Goal: Task Accomplishment & Management: Manage account settings

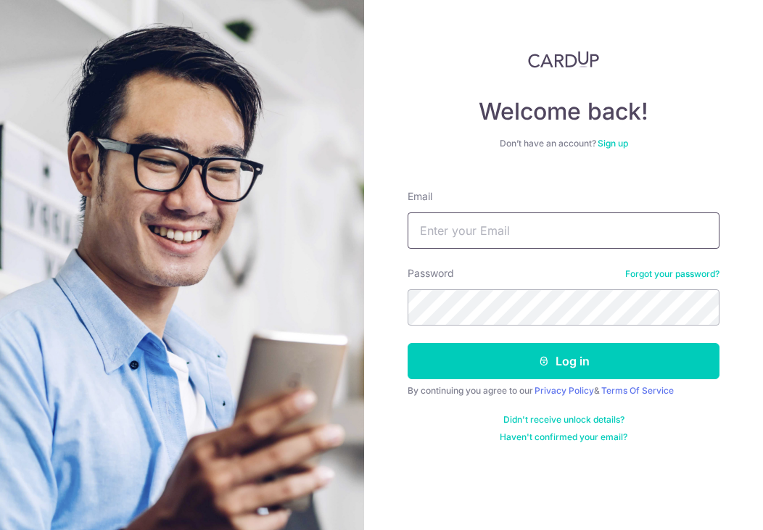
type input "[EMAIL_ADDRESS][DOMAIN_NAME]"
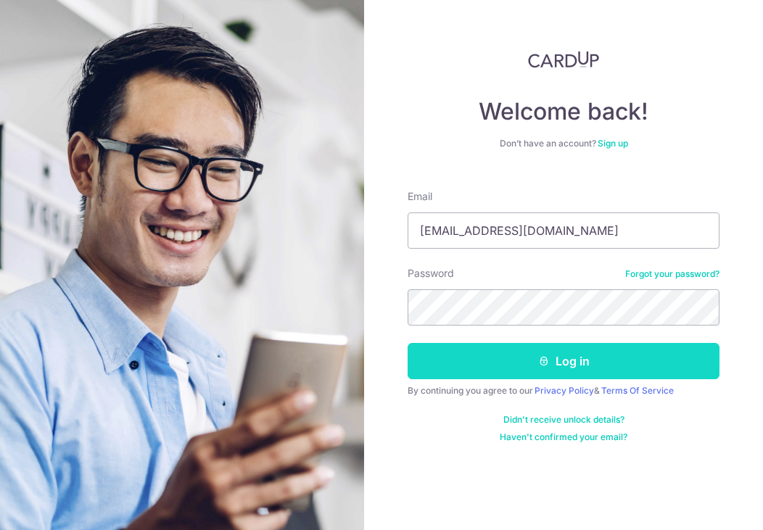
click at [570, 361] on button "Log in" at bounding box center [564, 361] width 312 height 36
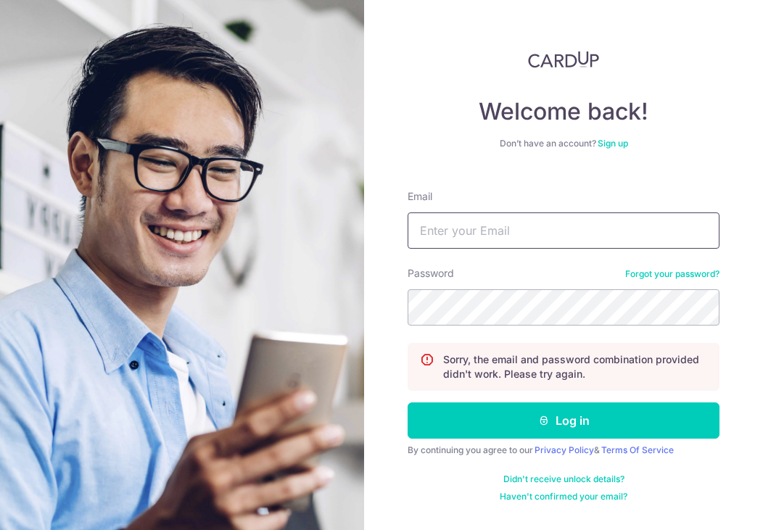
type input "[EMAIL_ADDRESS][DOMAIN_NAME]"
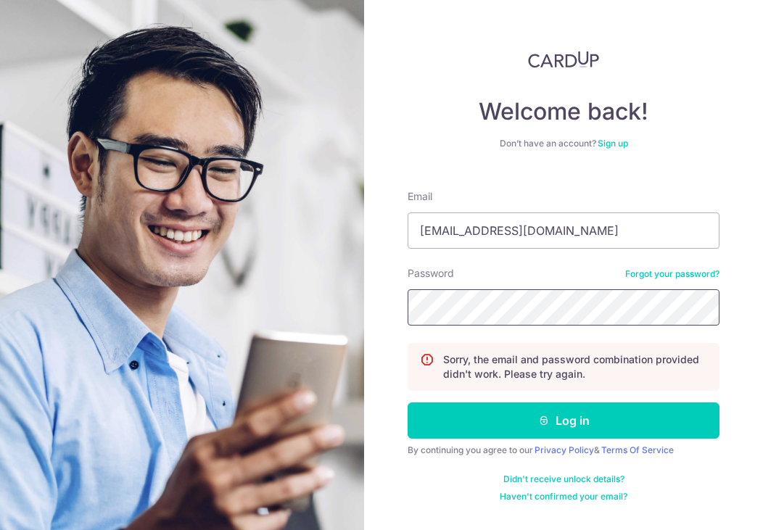
click at [564, 421] on button "Log in" at bounding box center [564, 421] width 312 height 36
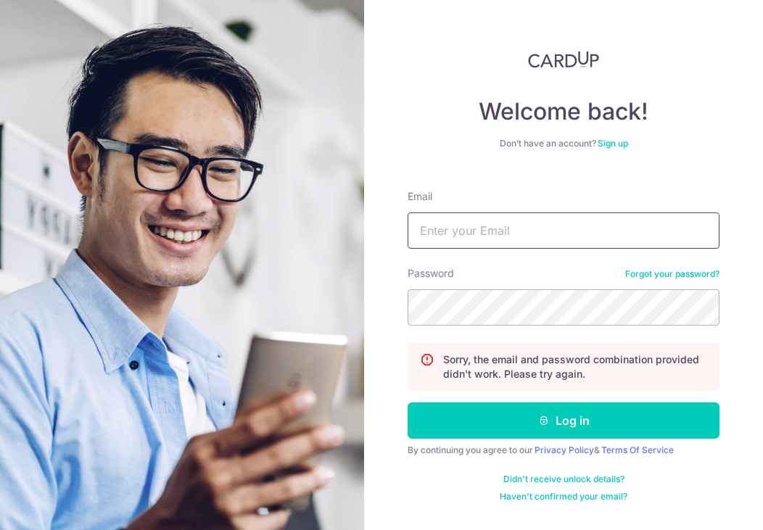
click at [605, 231] on input "Email" at bounding box center [564, 231] width 312 height 36
type input "[EMAIL_ADDRESS][DOMAIN_NAME]"
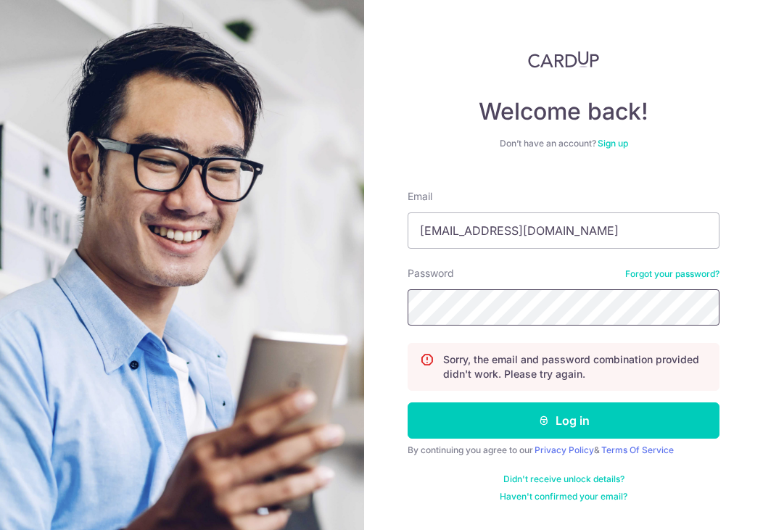
click at [564, 421] on button "Log in" at bounding box center [564, 421] width 312 height 36
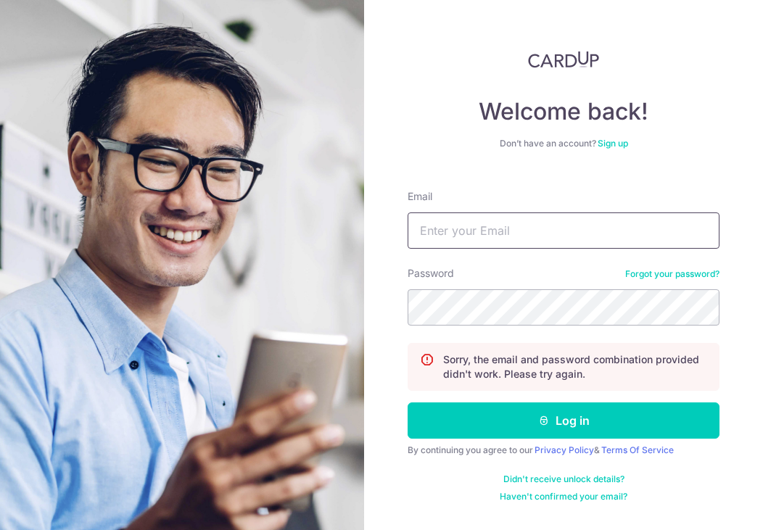
click at [515, 225] on input "Email" at bounding box center [564, 231] width 312 height 36
type input "[EMAIL_ADDRESS][DOMAIN_NAME]"
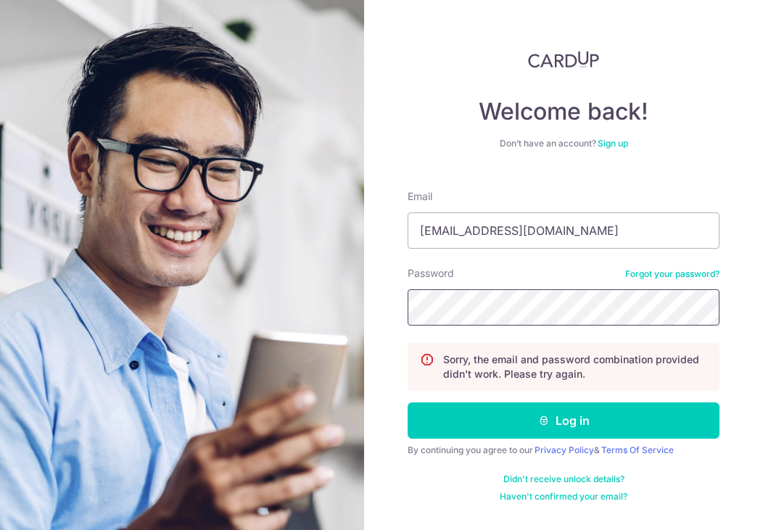
click at [564, 421] on button "Log in" at bounding box center [564, 421] width 312 height 36
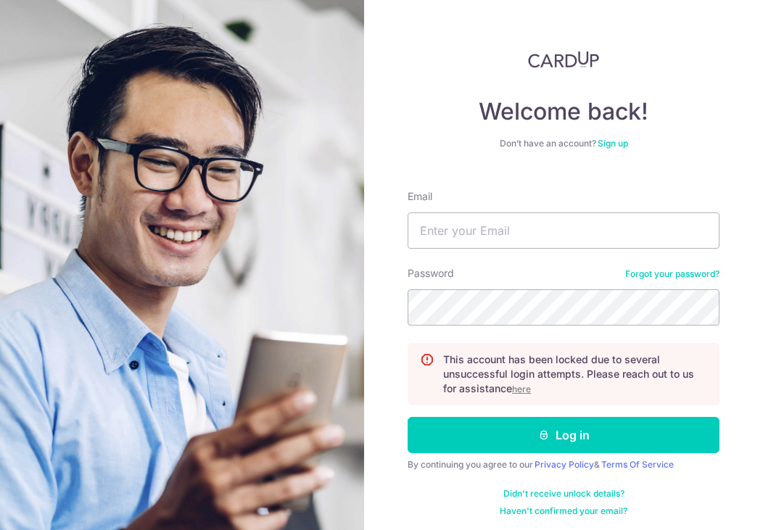
click at [522, 389] on u "here" at bounding box center [521, 389] width 19 height 11
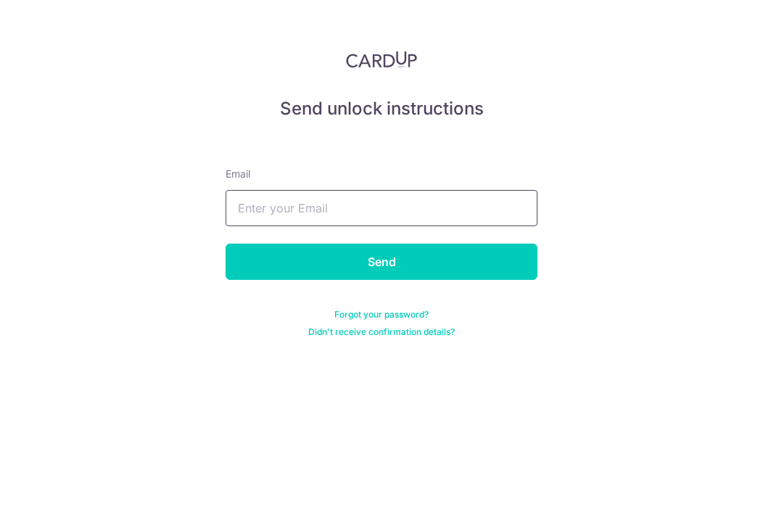
click at [362, 205] on input "text" at bounding box center [382, 208] width 312 height 36
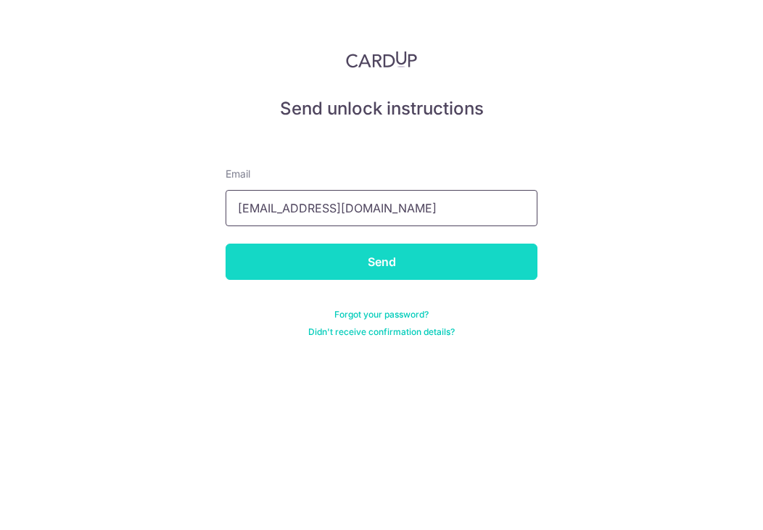
type input "[EMAIL_ADDRESS][DOMAIN_NAME]"
click at [384, 254] on input "Send" at bounding box center [382, 262] width 312 height 36
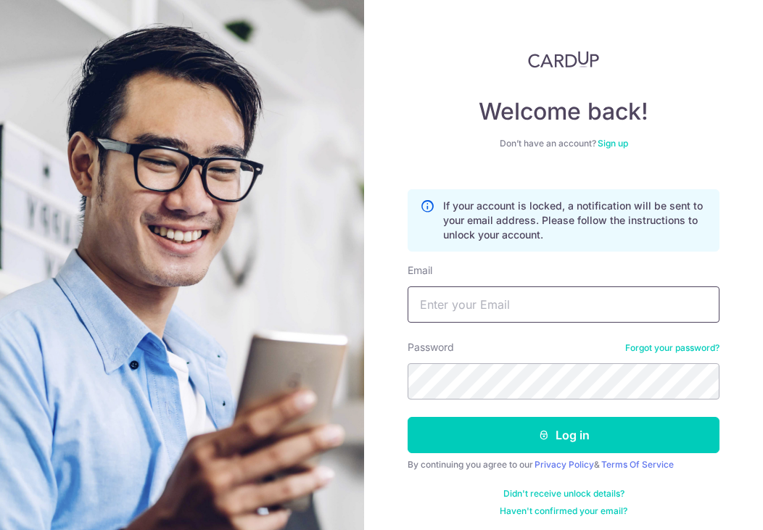
type input "[EMAIL_ADDRESS][DOMAIN_NAME]"
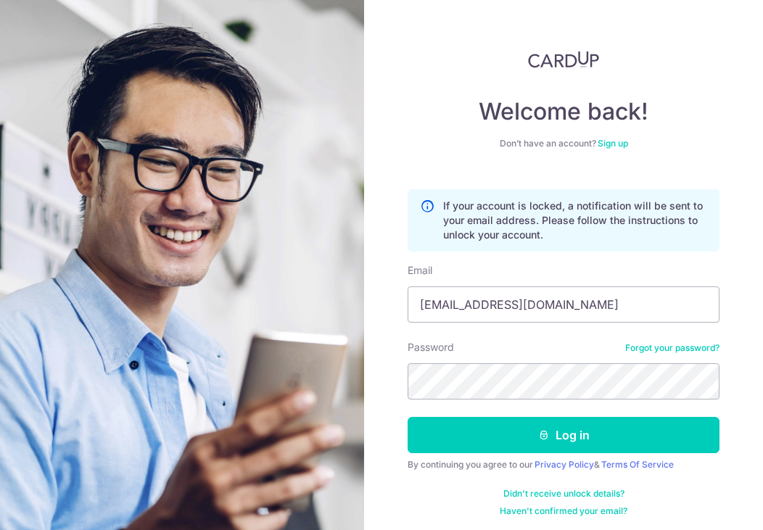
click at [535, 461] on div "By continuing you agree to our Privacy Policy & Terms Of Service" at bounding box center [564, 465] width 312 height 12
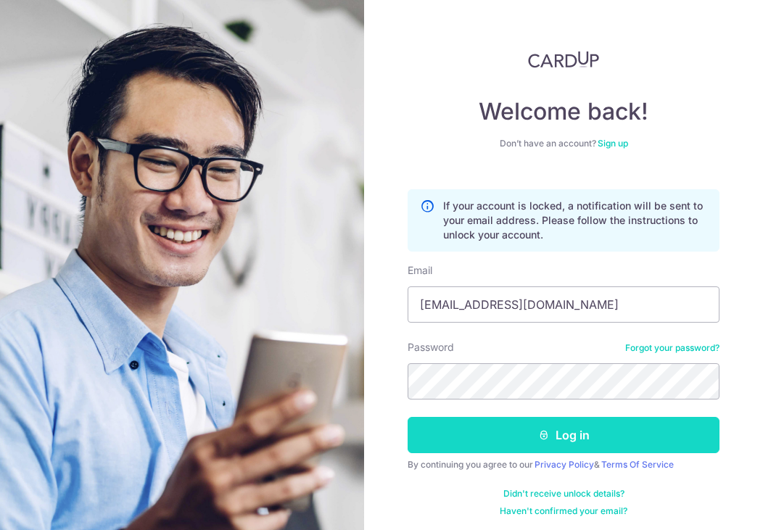
click at [535, 446] on button "Log in" at bounding box center [564, 435] width 312 height 36
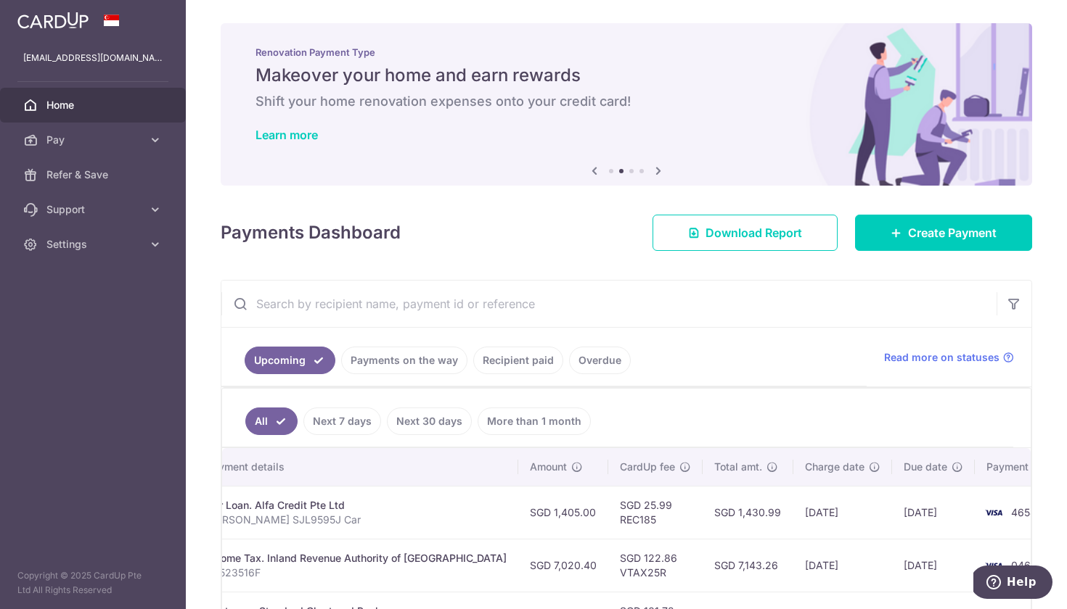
click at [431, 357] on link "Payments on the way" at bounding box center [404, 361] width 126 height 28
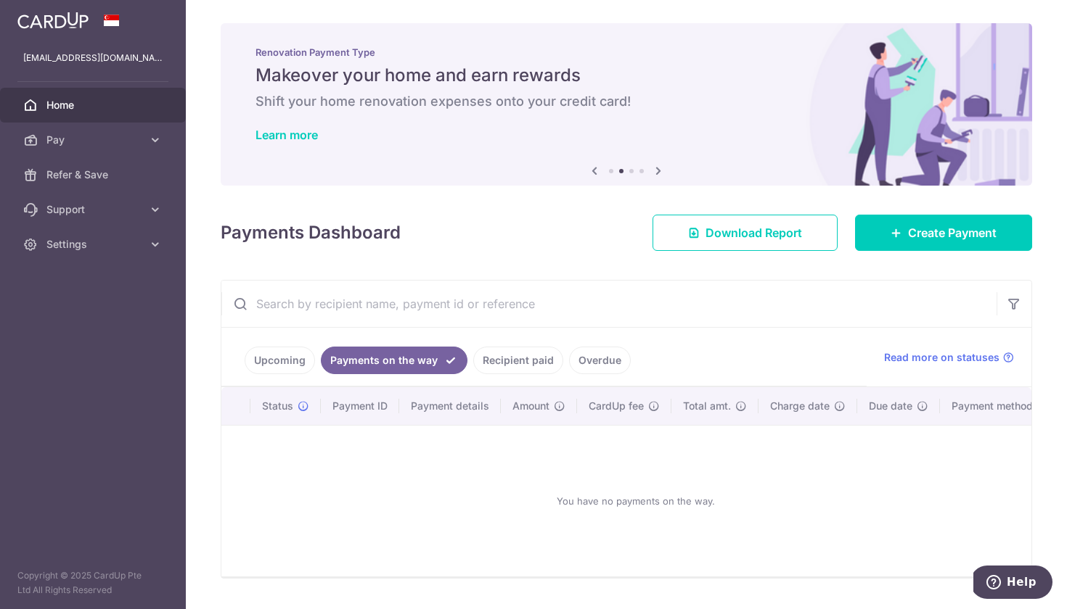
click at [299, 358] on link "Upcoming" at bounding box center [280, 361] width 70 height 28
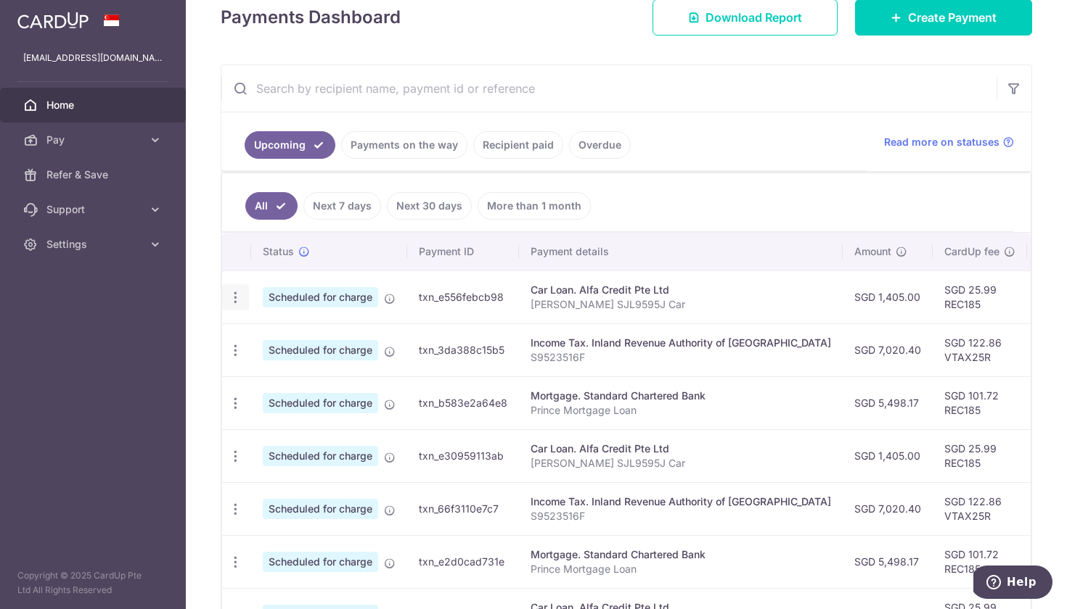
click at [239, 296] on icon "button" at bounding box center [235, 297] width 15 height 15
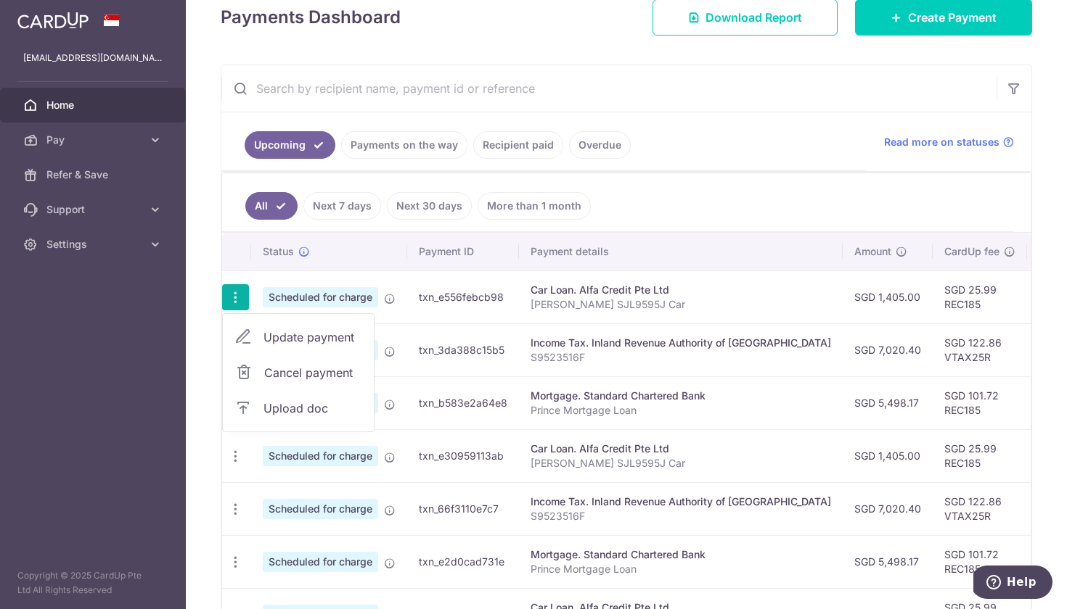
click at [290, 340] on span "Update payment" at bounding box center [312, 337] width 99 height 17
radio input "true"
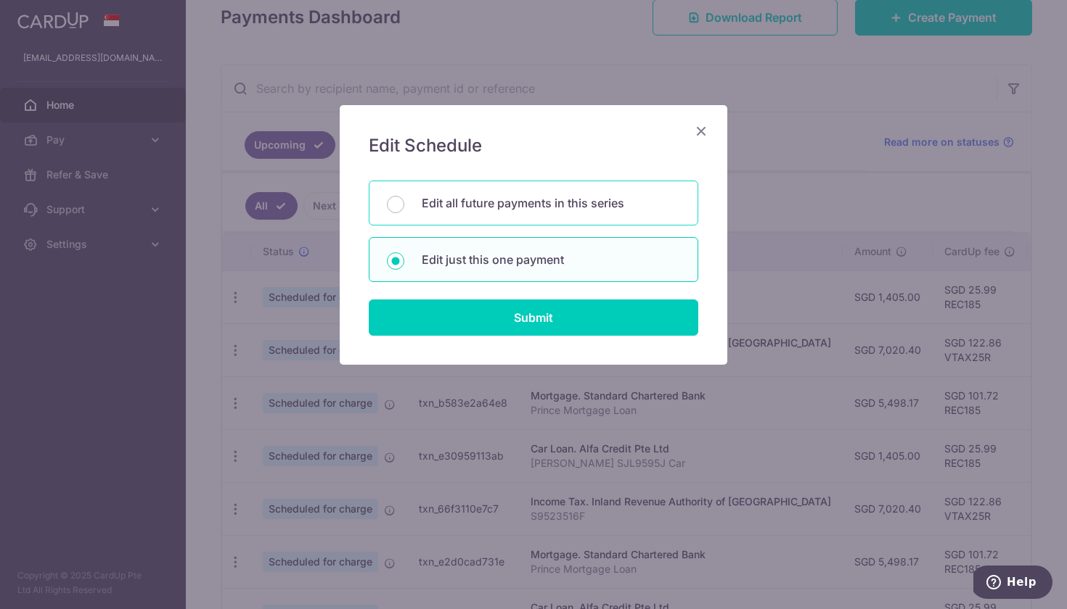
click at [560, 202] on p "Edit all future payments in this series" at bounding box center [551, 202] width 258 height 17
click at [404, 202] on input "Edit all future payments in this series" at bounding box center [395, 204] width 17 height 17
radio input "true"
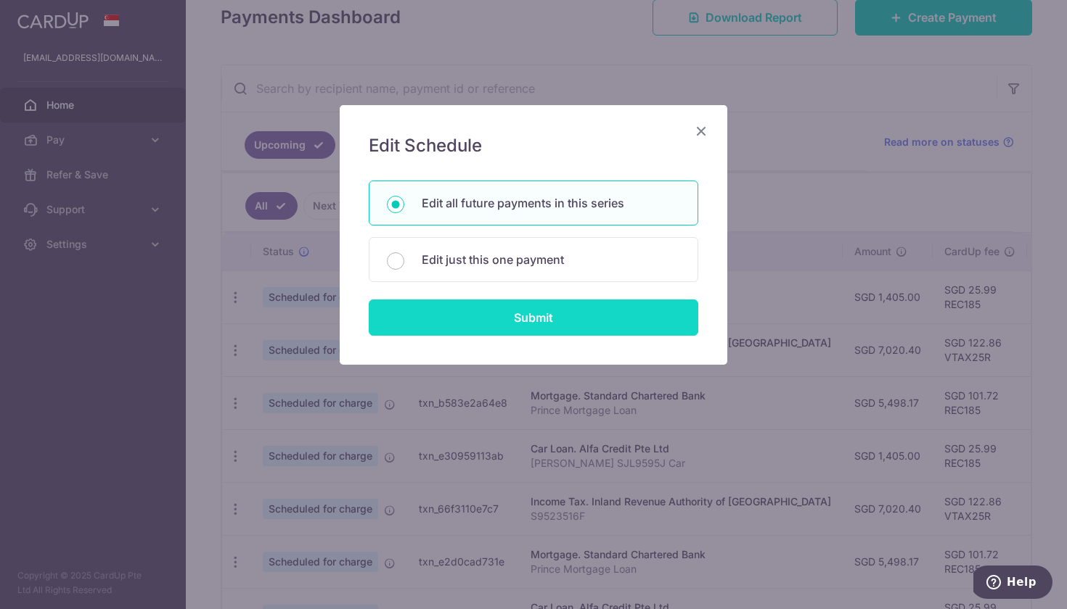
click at [539, 332] on input "Submit" at bounding box center [533, 318] width 329 height 36
radio input "true"
type input "1,405.00"
type input "[PERSON_NAME] SJL9595J Car"
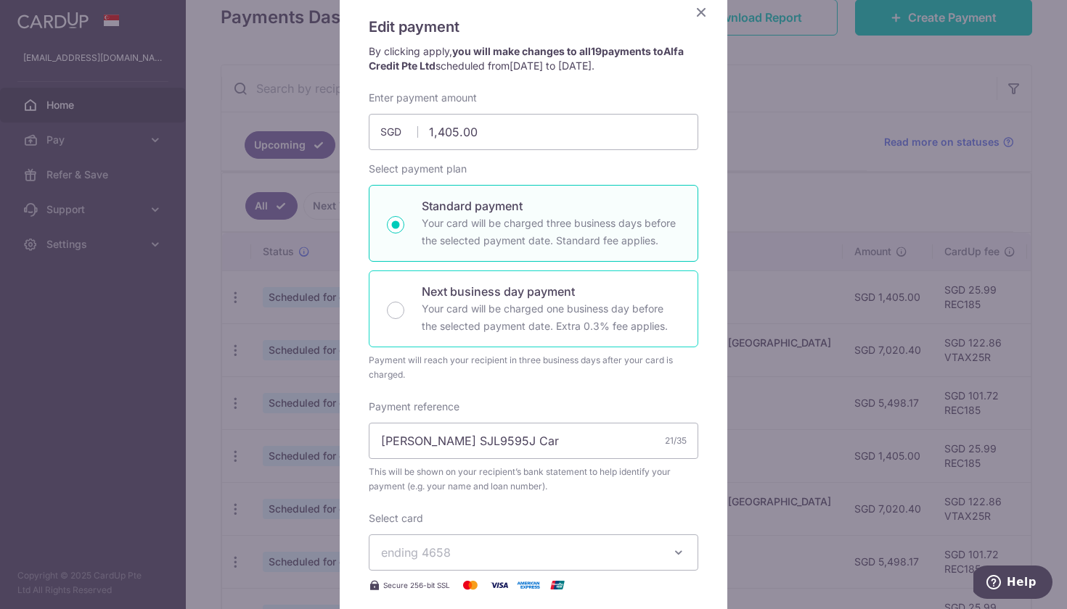
scroll to position [220, 0]
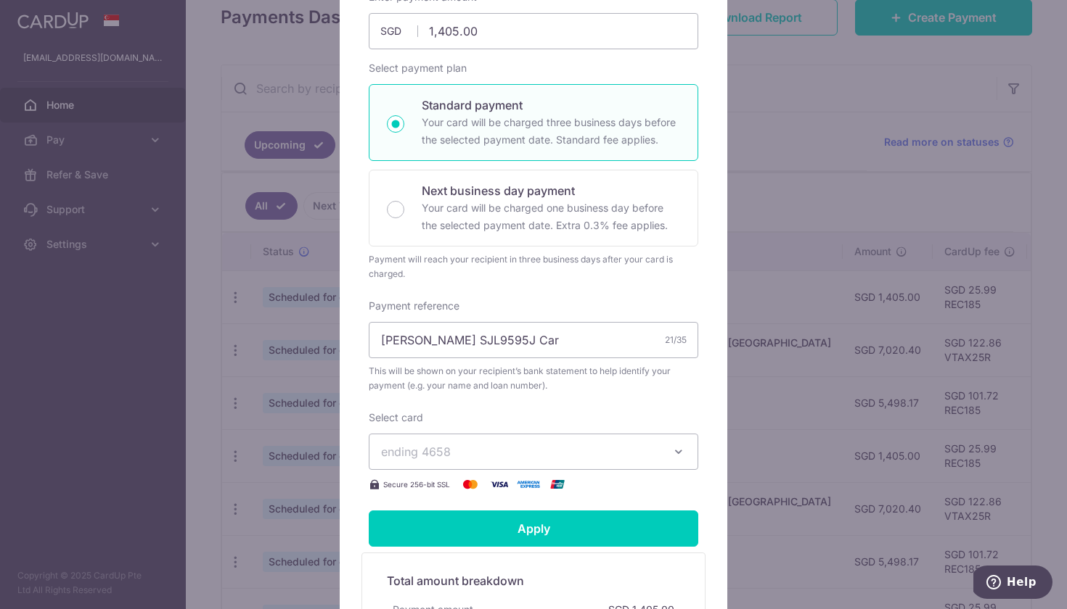
click at [468, 452] on span "ending 4658" at bounding box center [520, 451] width 279 height 17
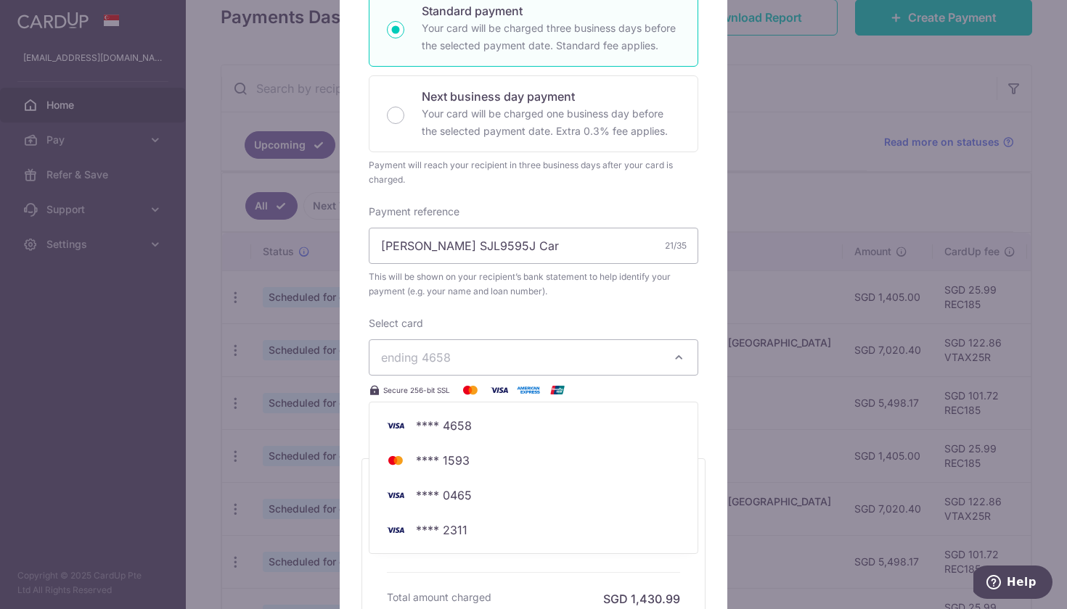
scroll to position [315, 0]
click at [570, 319] on div "Select card ending 4658 **** 4658 **** 1593 **** 0465 **** 2311 Secure 256-bit …" at bounding box center [533, 357] width 329 height 83
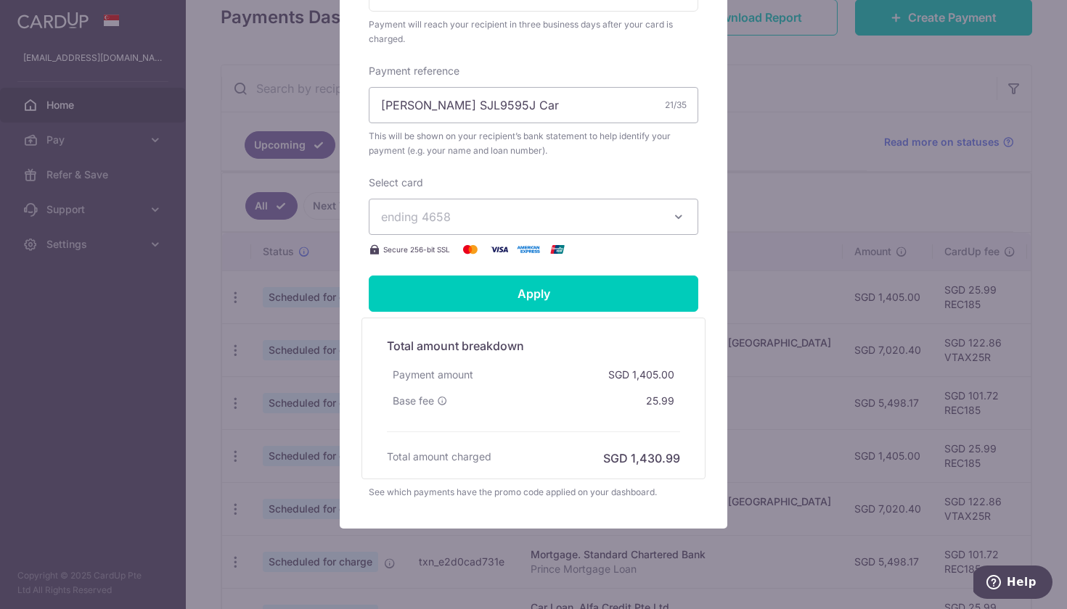
scroll to position [453, 0]
